Goal: Find specific page/section: Find specific page/section

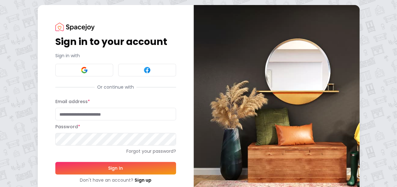
click at [77, 111] on input "Email address *" at bounding box center [115, 114] width 121 height 13
type input "**********"
click at [78, 161] on form "**********" at bounding box center [115, 141] width 121 height 86
click at [78, 165] on button "Sign In" at bounding box center [115, 168] width 121 height 13
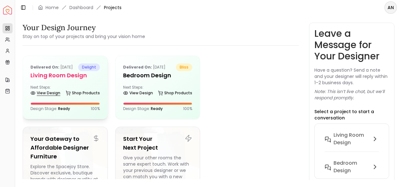
click at [46, 96] on link "View Design" at bounding box center [45, 93] width 30 height 9
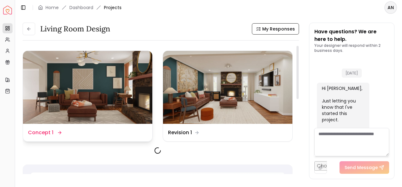
scroll to position [295, 0]
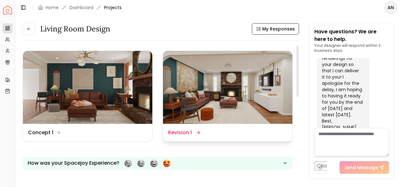
click at [251, 94] on img at bounding box center [228, 87] width 130 height 73
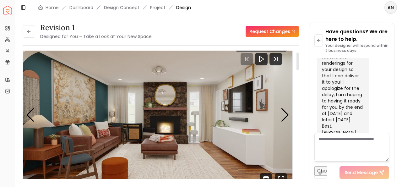
scroll to position [12, 0]
click at [283, 114] on div "Next slide" at bounding box center [285, 115] width 8 height 14
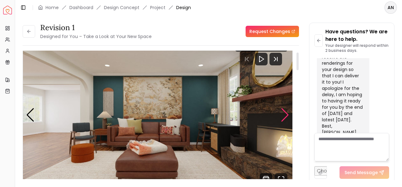
click at [283, 114] on div "Next slide" at bounding box center [285, 115] width 8 height 14
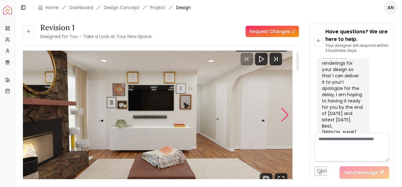
click at [281, 114] on div "Next slide" at bounding box center [285, 115] width 8 height 14
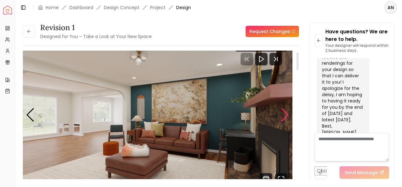
click at [281, 114] on div "Next slide" at bounding box center [285, 115] width 8 height 14
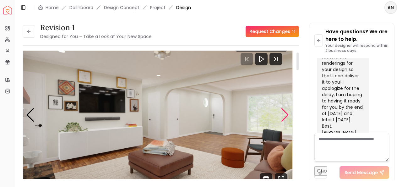
click at [281, 114] on div "Next slide" at bounding box center [285, 115] width 8 height 14
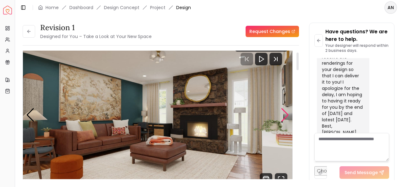
click at [286, 113] on div "Next slide" at bounding box center [285, 115] width 8 height 14
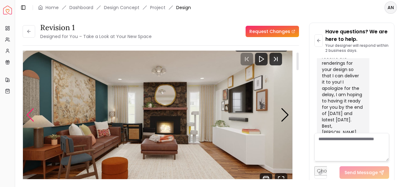
click at [31, 113] on div "Previous slide" at bounding box center [30, 115] width 8 height 14
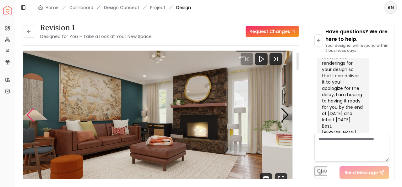
click at [31, 113] on div "Previous slide" at bounding box center [30, 115] width 8 height 14
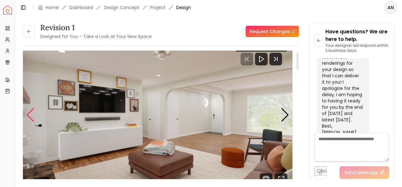
click at [31, 113] on div "Previous slide" at bounding box center [30, 115] width 8 height 14
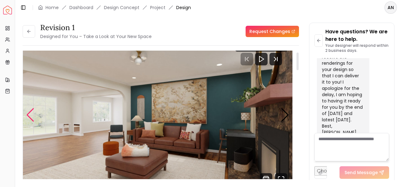
click at [31, 113] on div "Previous slide" at bounding box center [30, 115] width 8 height 14
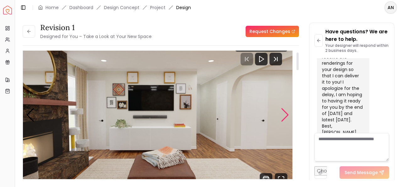
click at [288, 118] on div "Next slide" at bounding box center [285, 115] width 8 height 14
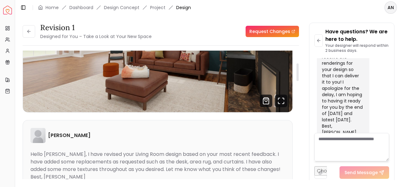
scroll to position [0, 0]
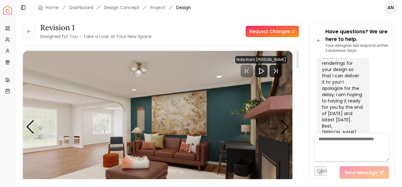
click at [147, 130] on img "4 / 6" at bounding box center [158, 127] width 270 height 152
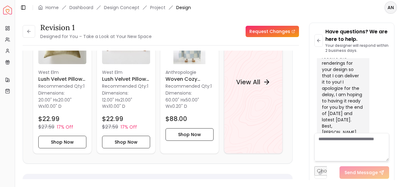
scroll to position [649, 0]
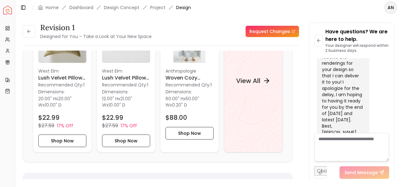
click at [278, 135] on div "View All" at bounding box center [253, 80] width 59 height 143
